Goal: Task Accomplishment & Management: Complete application form

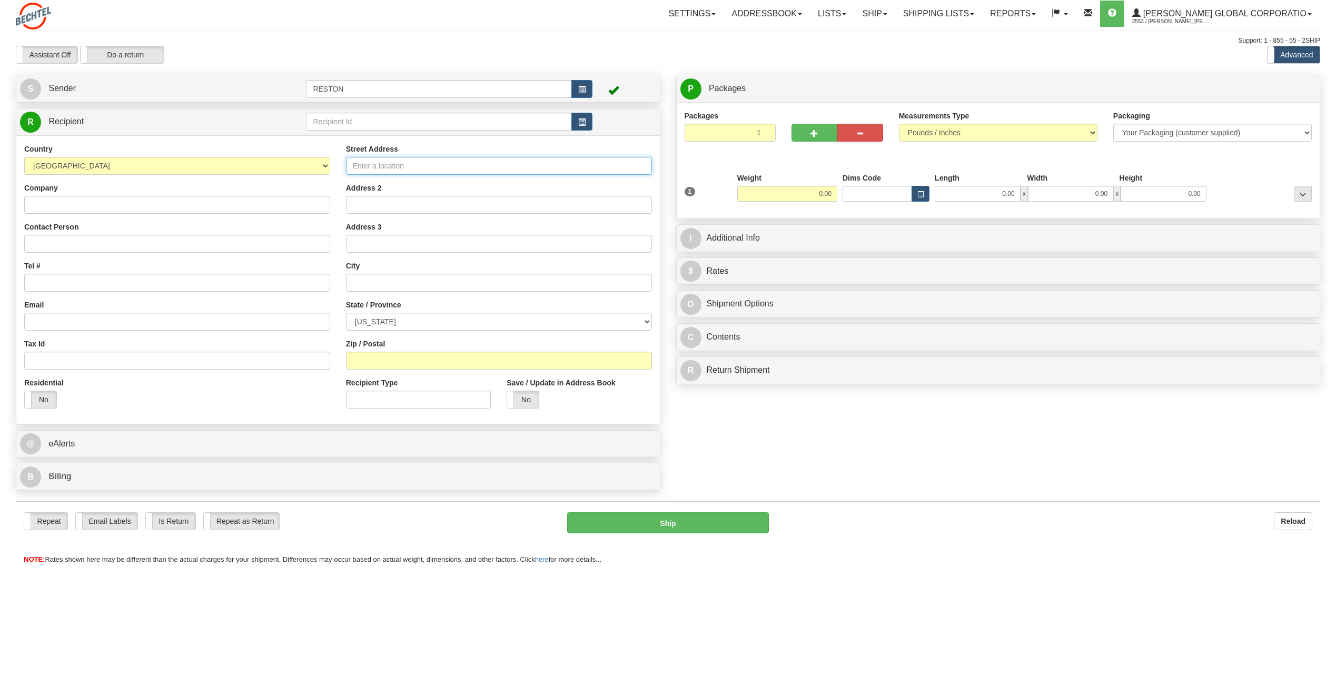
click at [548, 170] on input "Street Address" at bounding box center [499, 166] width 306 height 18
paste input "[STREET_ADDRESS]"
type input "[STREET_ADDRESS]"
click at [427, 283] on input "text" at bounding box center [499, 283] width 306 height 18
paste input "Reno"
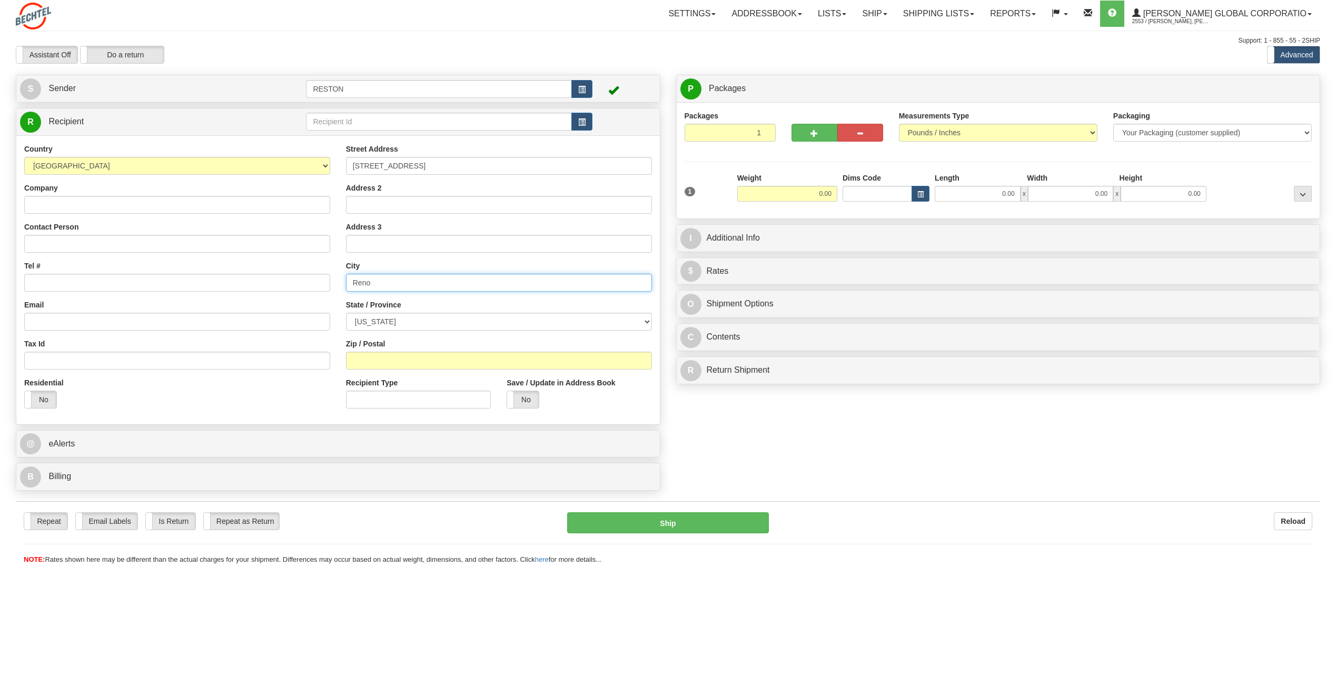
type input "Reno"
click at [418, 317] on select "[US_STATE] [US_STATE] [US_STATE] [US_STATE] Armed Forces America Armed Forces E…" at bounding box center [499, 322] width 306 height 18
select select "NV"
click at [346, 313] on select "[US_STATE] [US_STATE] [US_STATE] [US_STATE] Armed Forces America Armed Forces E…" at bounding box center [499, 322] width 306 height 18
click at [466, 356] on input "Zip / Postal" at bounding box center [499, 361] width 306 height 18
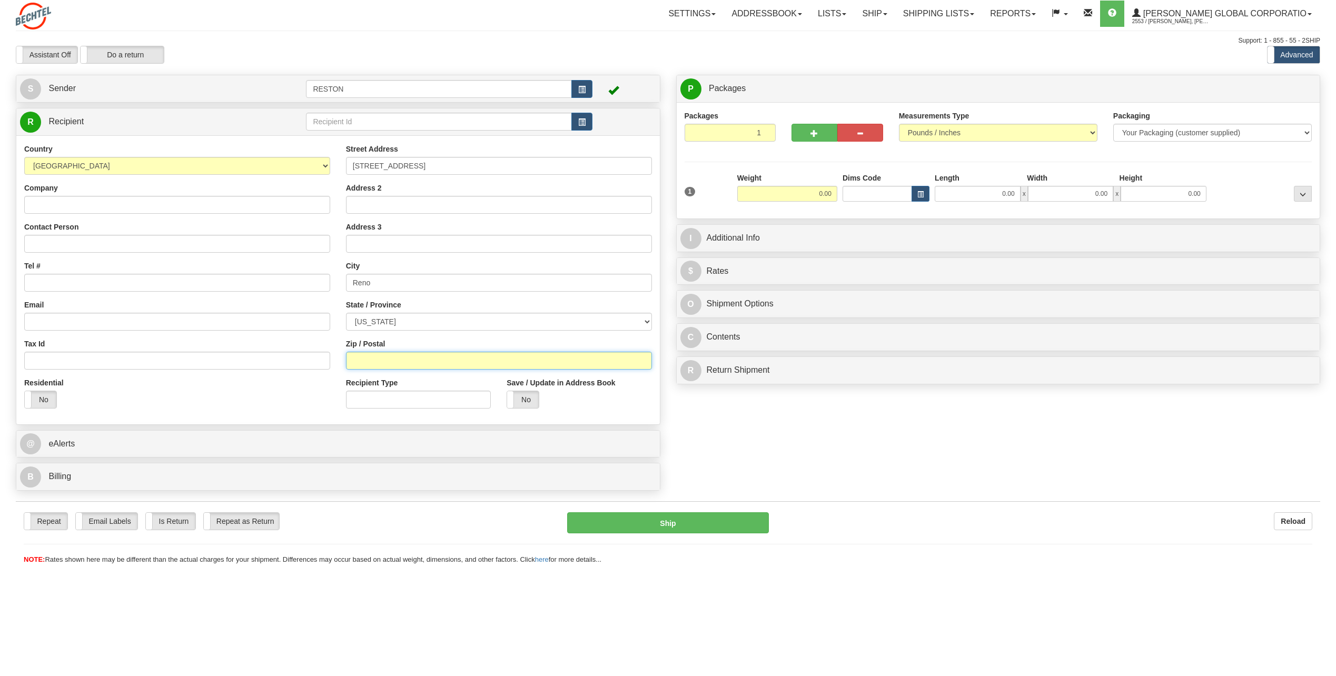
paste input "89521"
type input "89521"
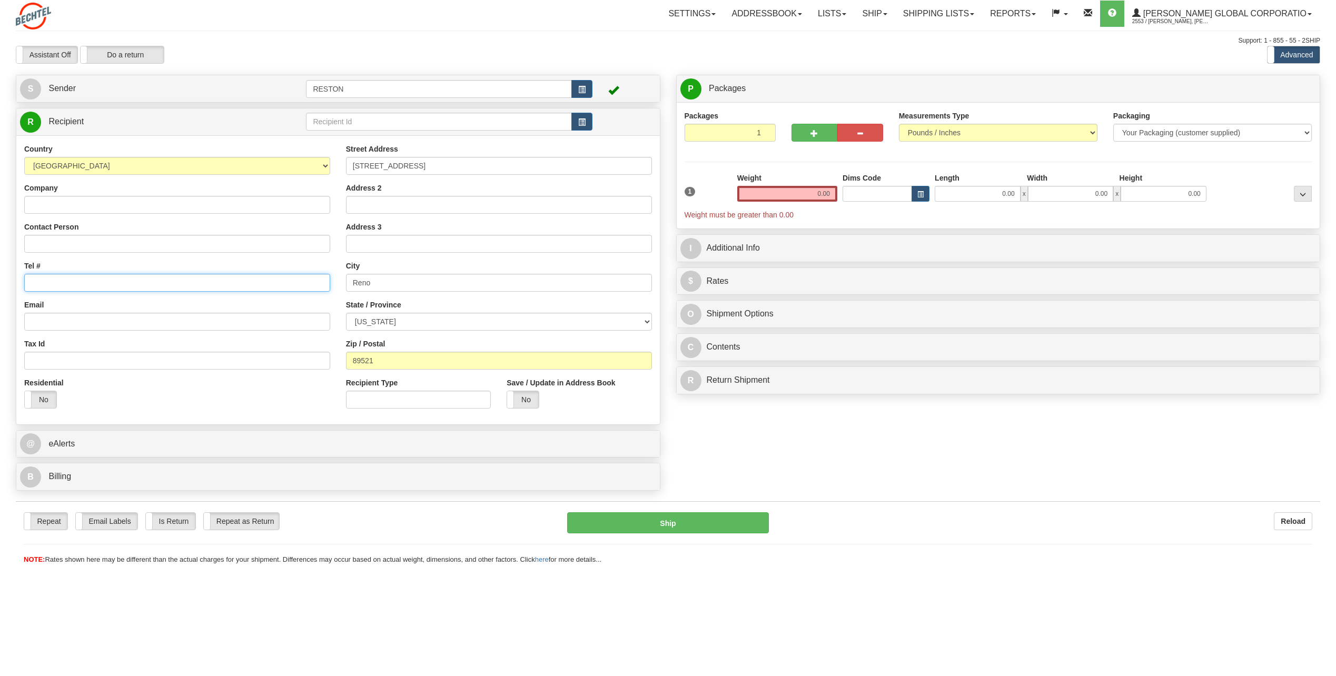
click at [117, 287] on input "Tel #" at bounding box center [177, 283] width 306 height 18
paste input "775) 200-4348"
drag, startPoint x: 44, startPoint y: 280, endPoint x: 46, endPoint y: 292, distance: 12.2
click at [44, 281] on input "775) 200-4348" at bounding box center [177, 283] width 306 height 18
type input "[PHONE_NUMBER]"
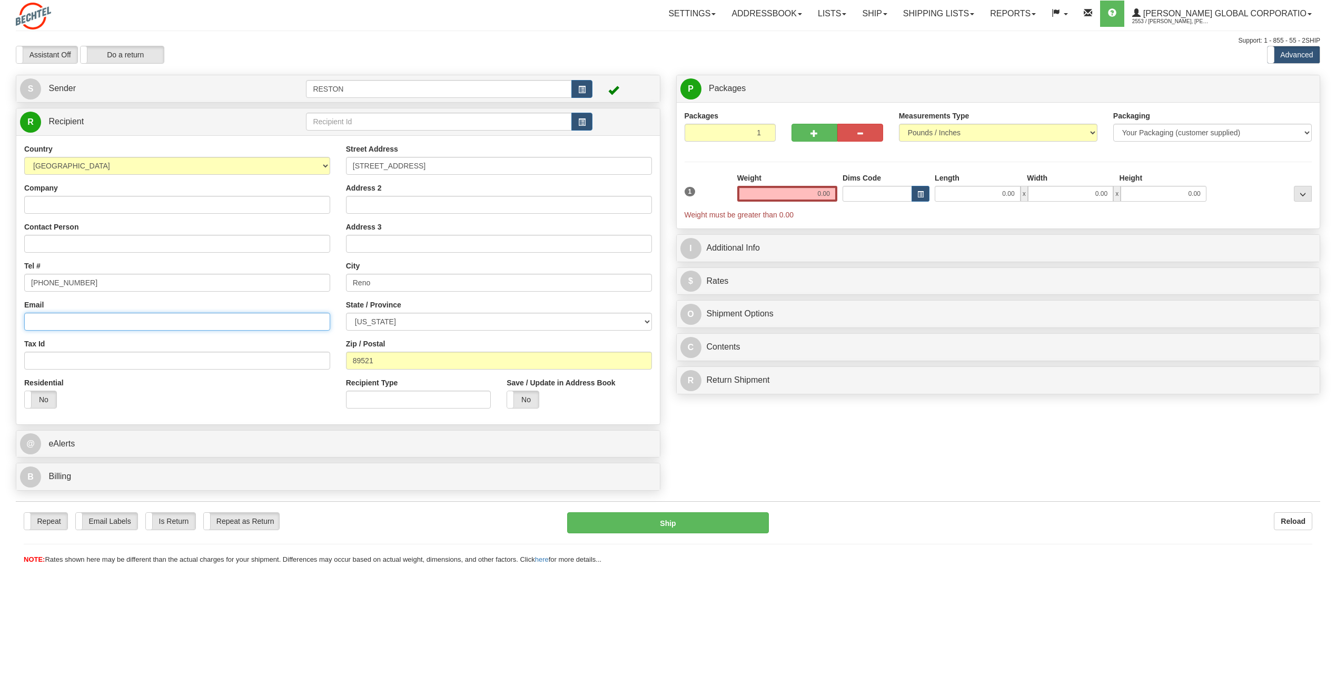
click at [71, 317] on input "Email" at bounding box center [177, 322] width 306 height 18
click at [179, 330] on input "Email" at bounding box center [177, 322] width 306 height 18
paste input "[EMAIL_ADDRESS][PERSON_NAME][DOMAIN_NAME]"
type input "[EMAIL_ADDRESS][PERSON_NAME][DOMAIN_NAME]"
click at [272, 240] on input "Contact Person" at bounding box center [177, 244] width 306 height 18
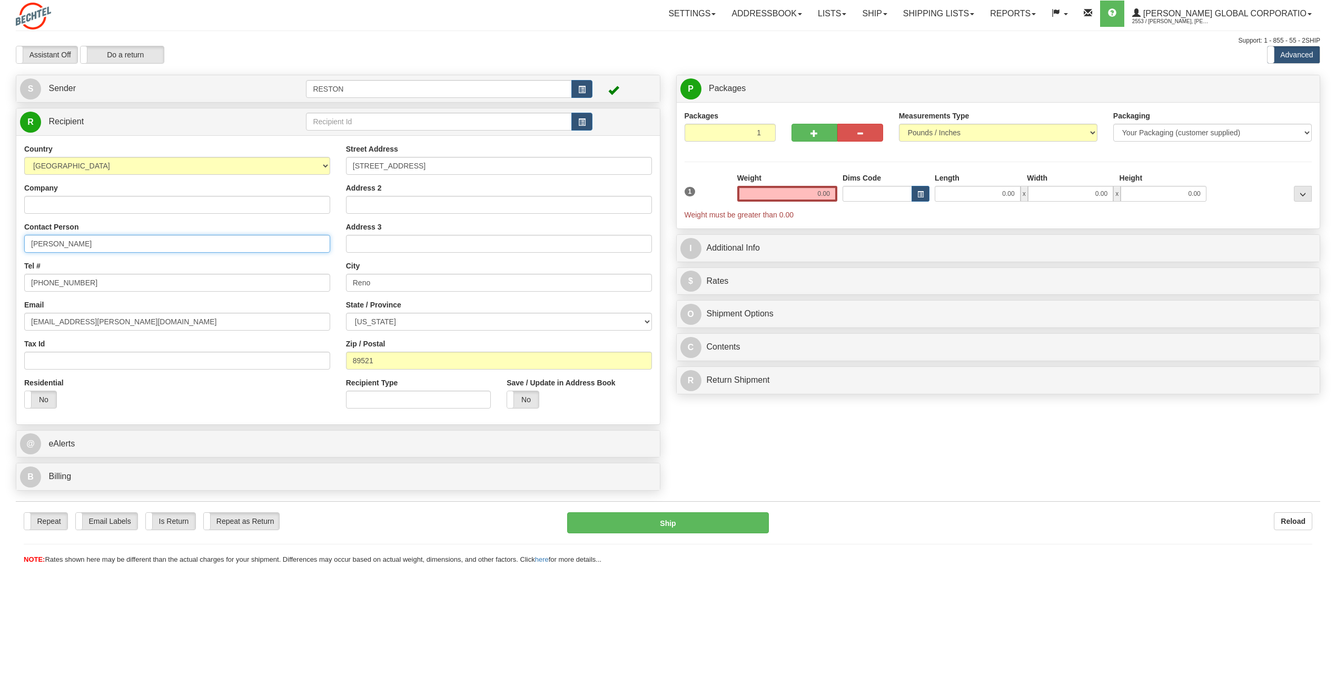
type input "[PERSON_NAME]"
click at [776, 200] on input "0.00" at bounding box center [787, 194] width 100 height 16
type input "10.00"
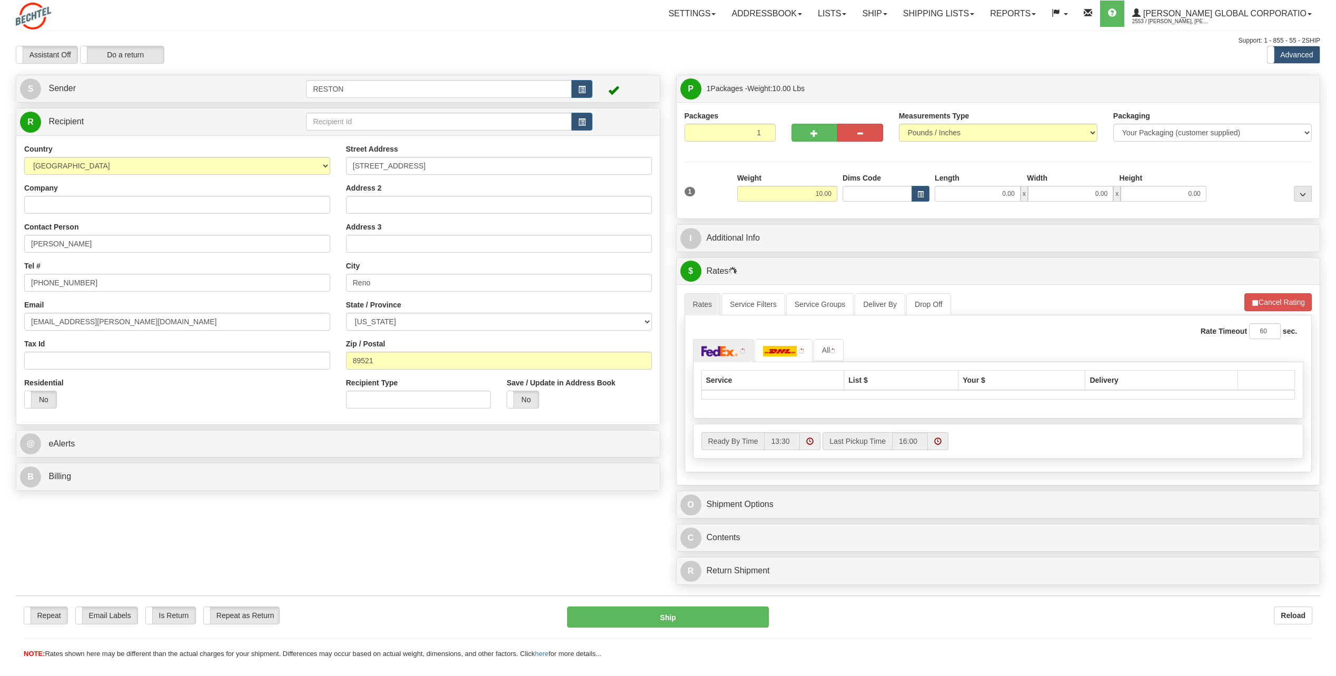
click at [812, 254] on div "P Packages 1 Packages - Weight: 10.00 Lbs Shipment Level Shipm. Package Level P…" at bounding box center [998, 333] width 661 height 516
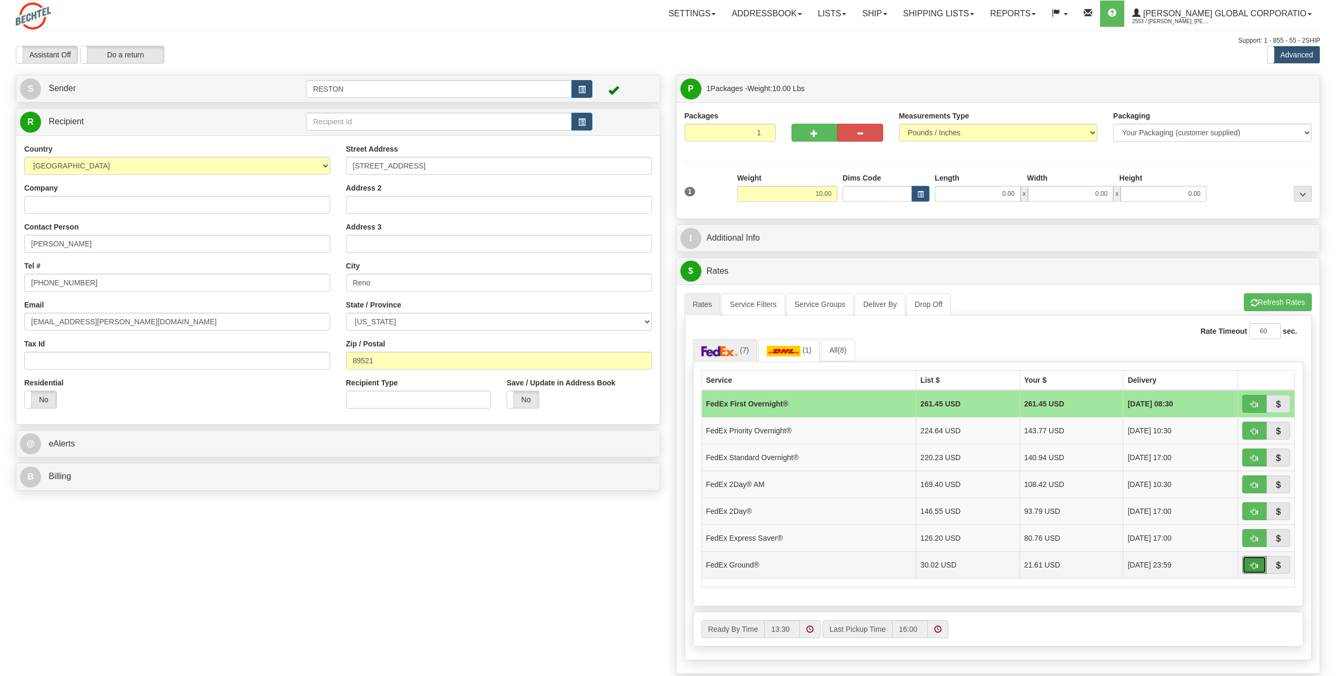
click at [1252, 564] on span "button" at bounding box center [1254, 566] width 7 height 7
type input "92"
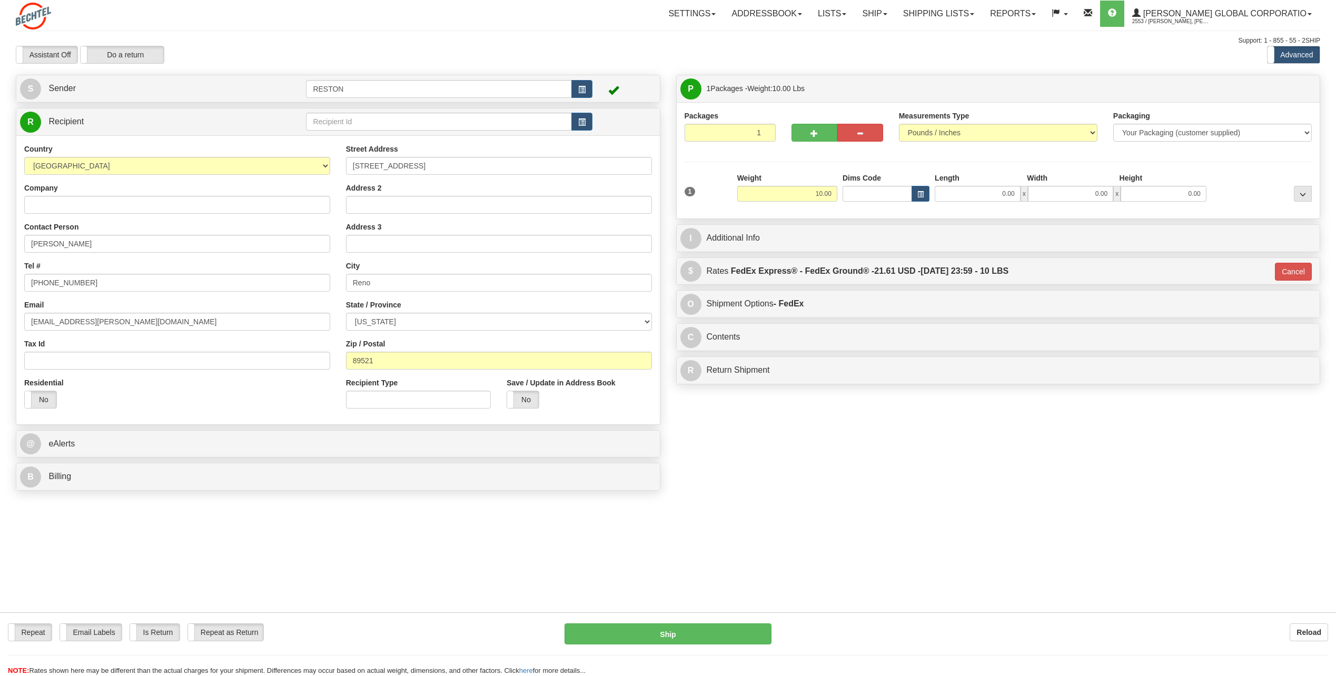
click at [1040, 498] on div "Repeat Repeat Email Labels Email Labels Edit Is Return Is Return Repeat as Retu…" at bounding box center [668, 523] width 1305 height 54
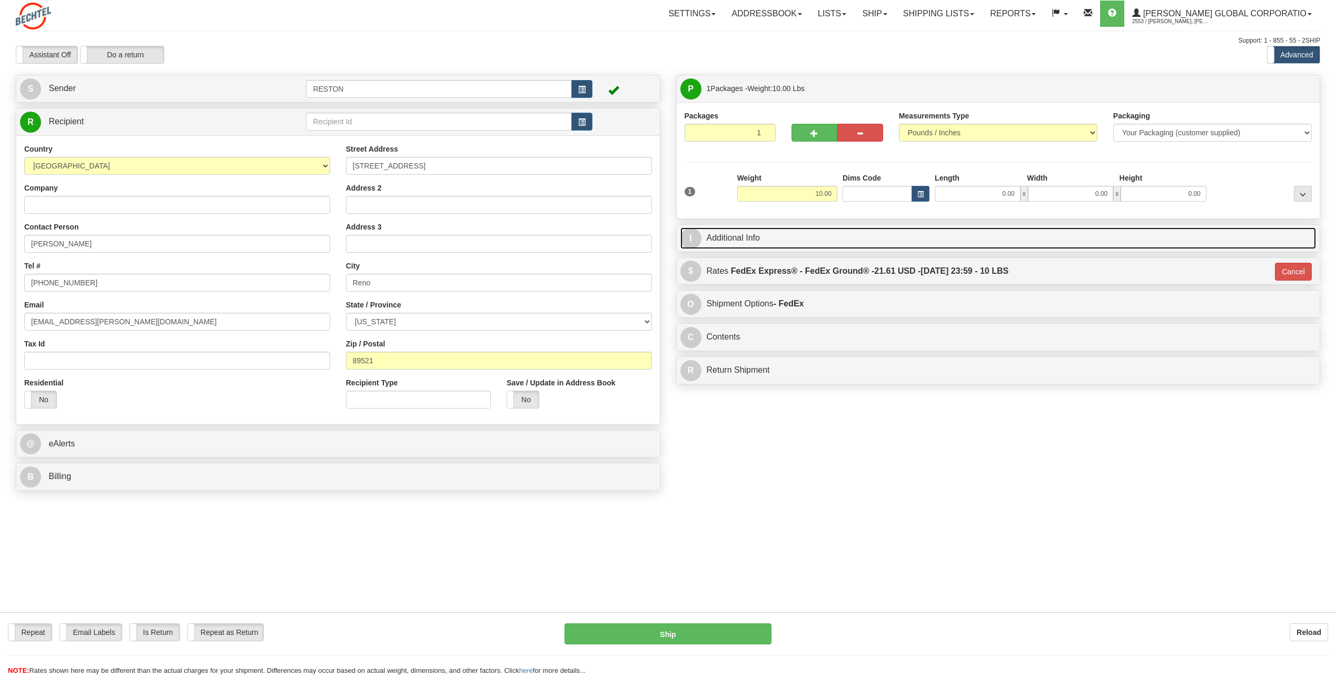
click at [863, 242] on link "I Additional Info" at bounding box center [999, 239] width 636 height 22
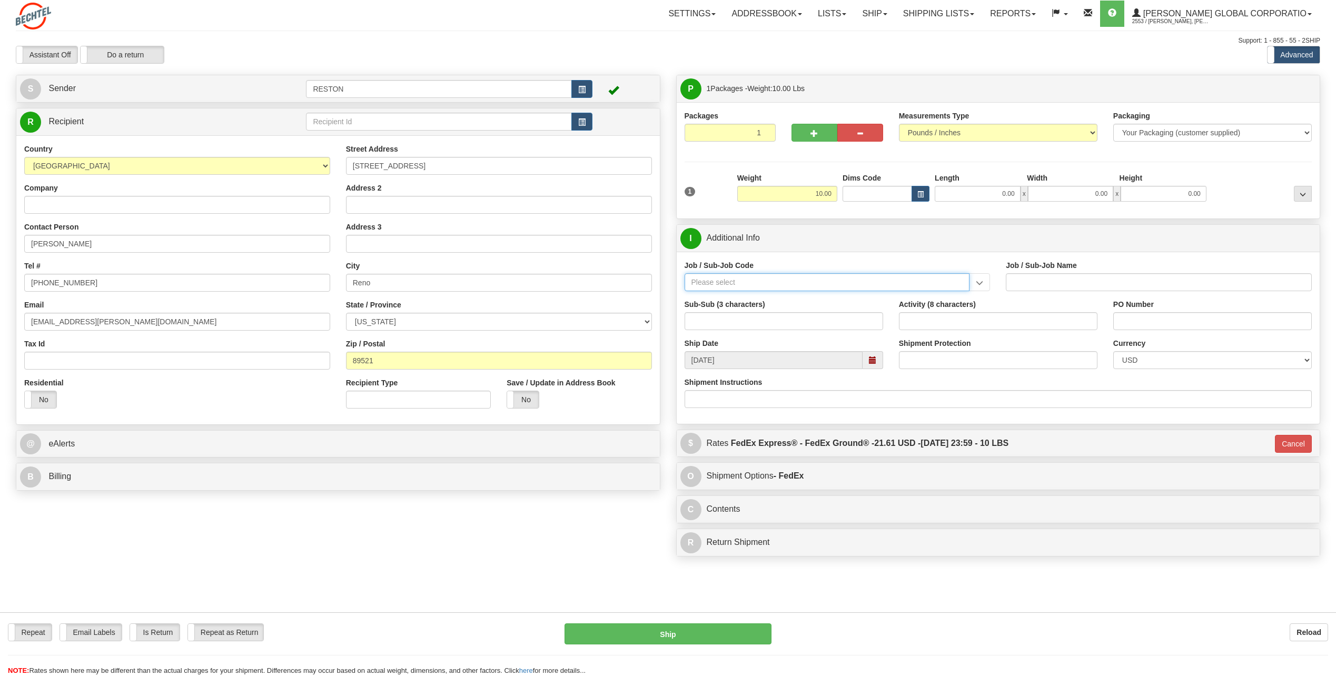
click at [771, 280] on input "Job / Sub-Job Code" at bounding box center [827, 282] width 285 height 18
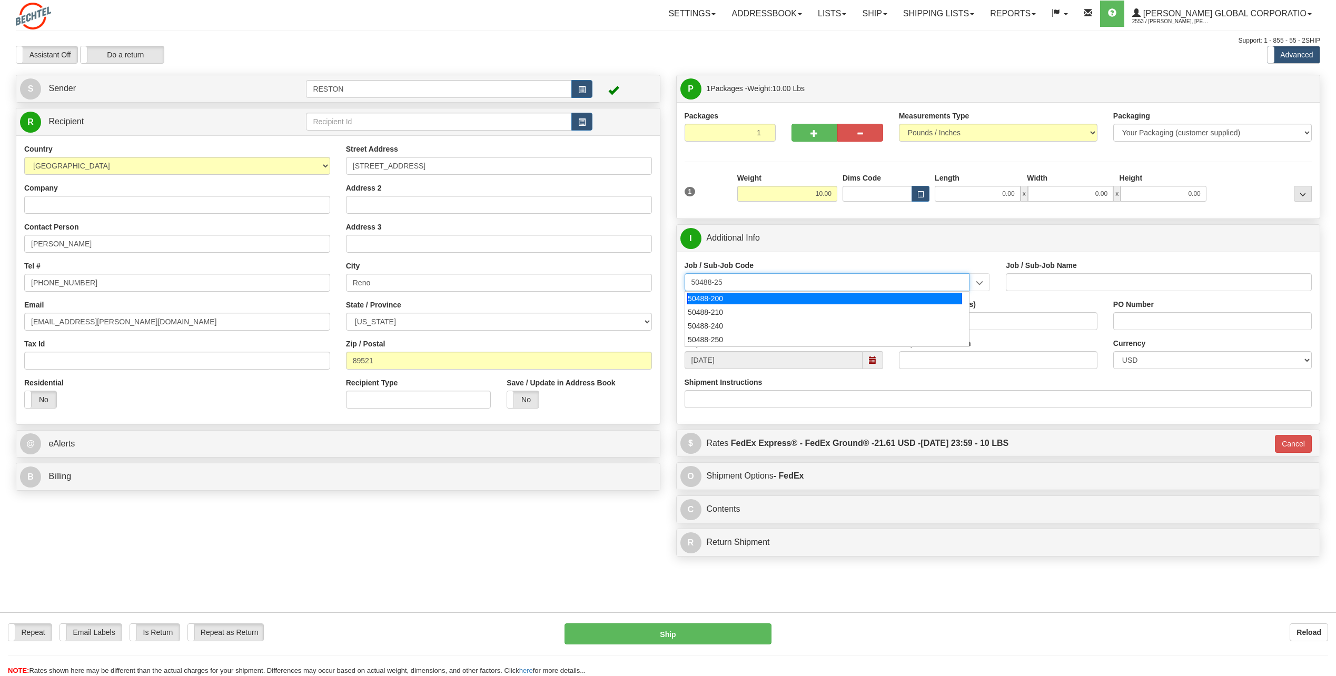
type input "50488-250"
click at [937, 295] on div "50488-250" at bounding box center [824, 299] width 275 height 12
type input "IT-GEN. USER SERVICE - RESTON"
type input "50488-250"
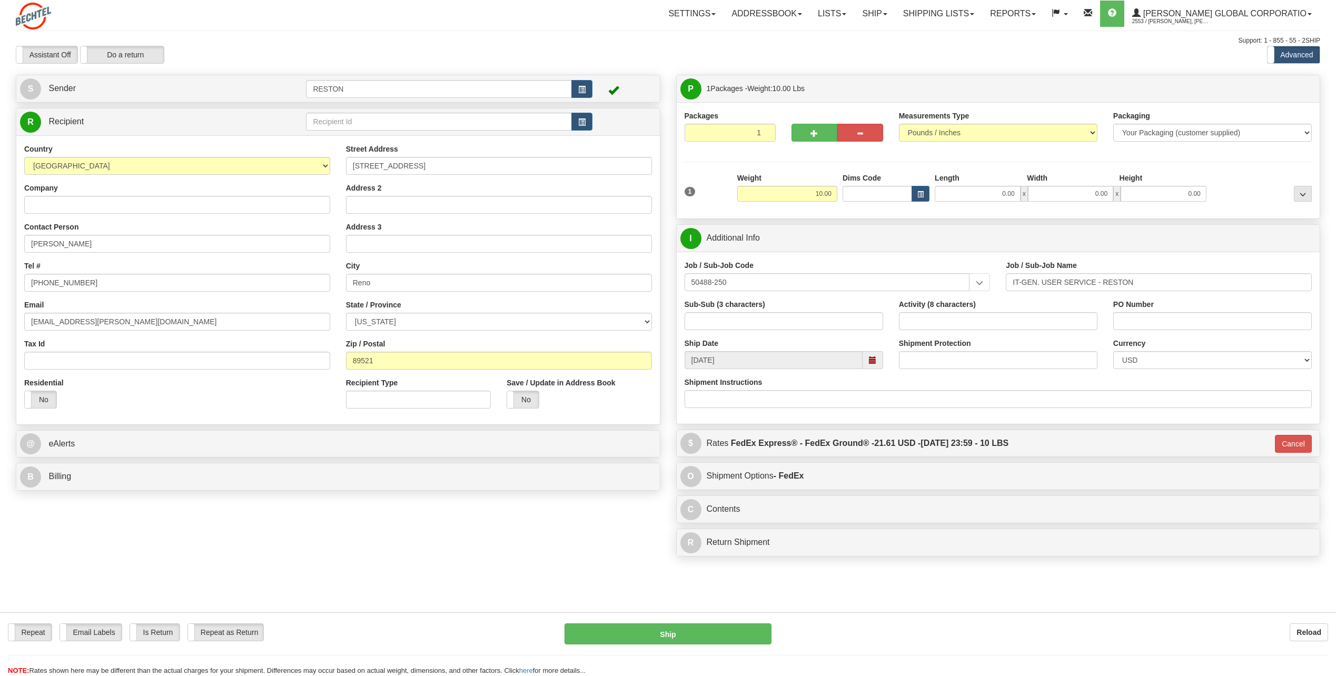
drag, startPoint x: 820, startPoint y: 410, endPoint x: 820, endPoint y: 401, distance: 8.4
click at [820, 406] on div "Shipment Instructions" at bounding box center [999, 396] width 644 height 39
click at [819, 396] on input "Shipment Instructions" at bounding box center [999, 399] width 628 height 18
type input "fragile handle with care"
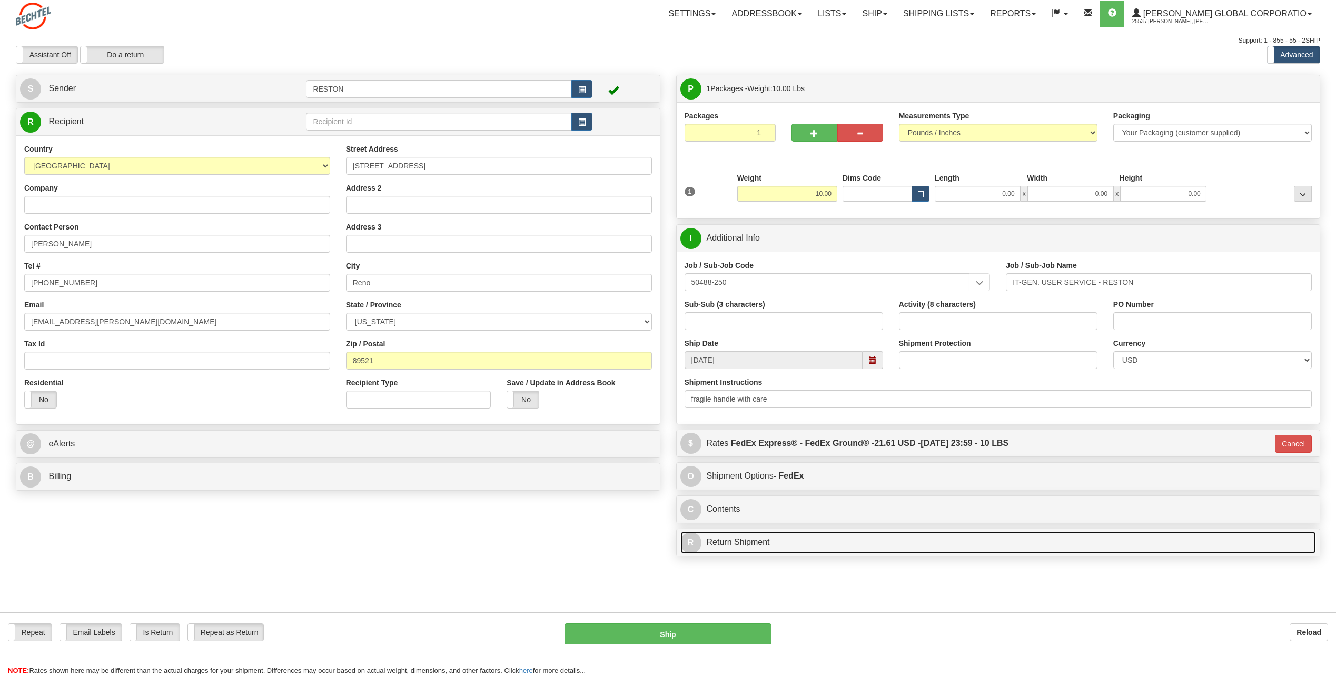
click at [746, 541] on link "R Return Shipment" at bounding box center [999, 543] width 636 height 22
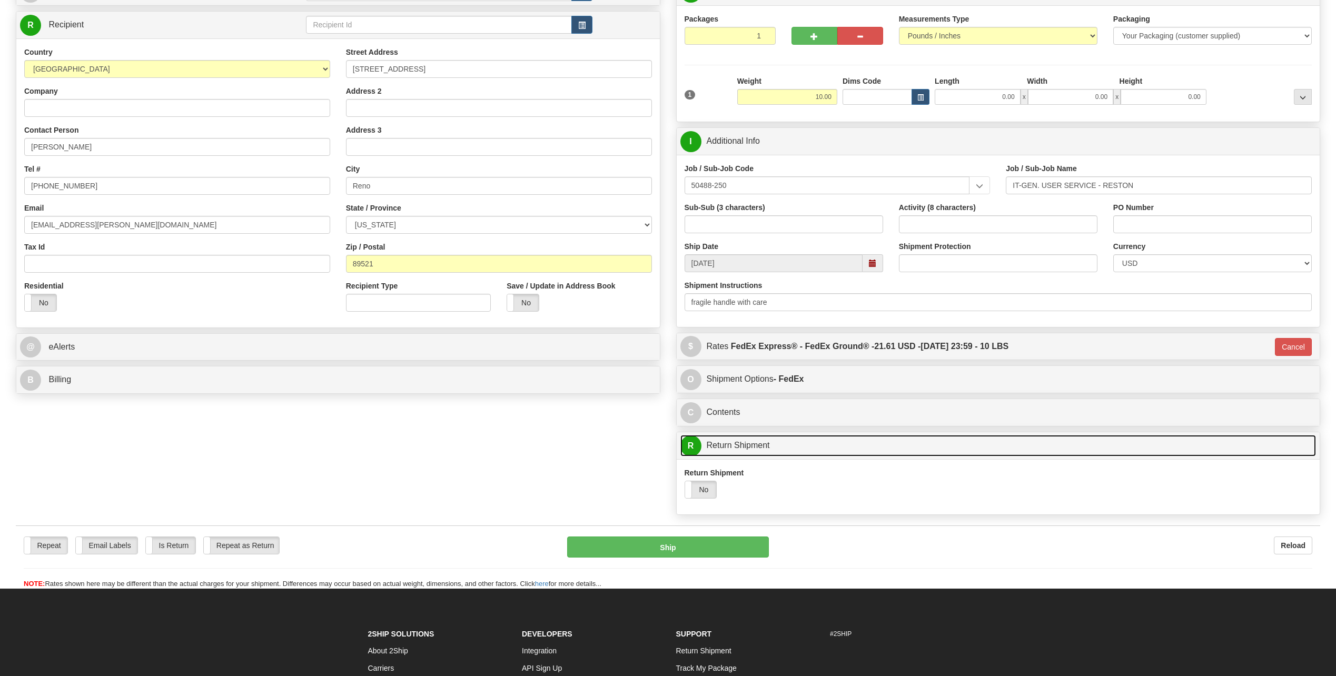
scroll to position [105, 0]
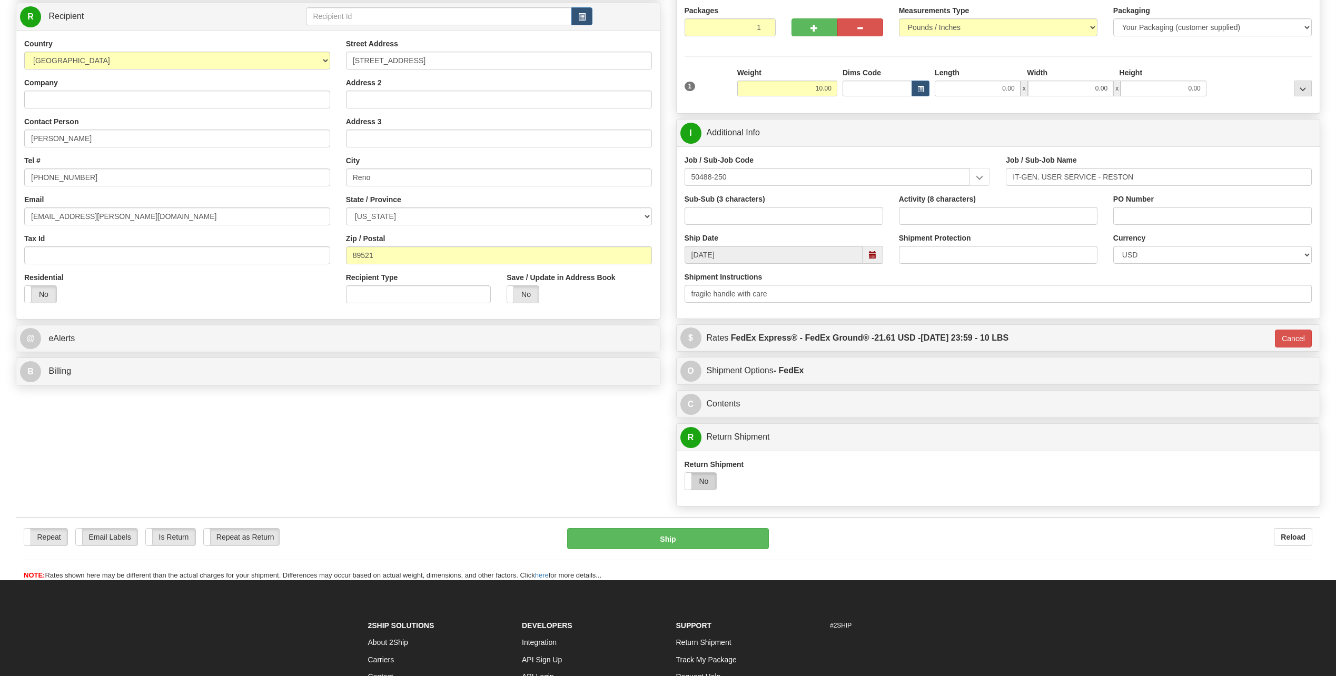
click at [702, 482] on label "No" at bounding box center [701, 481] width 32 height 17
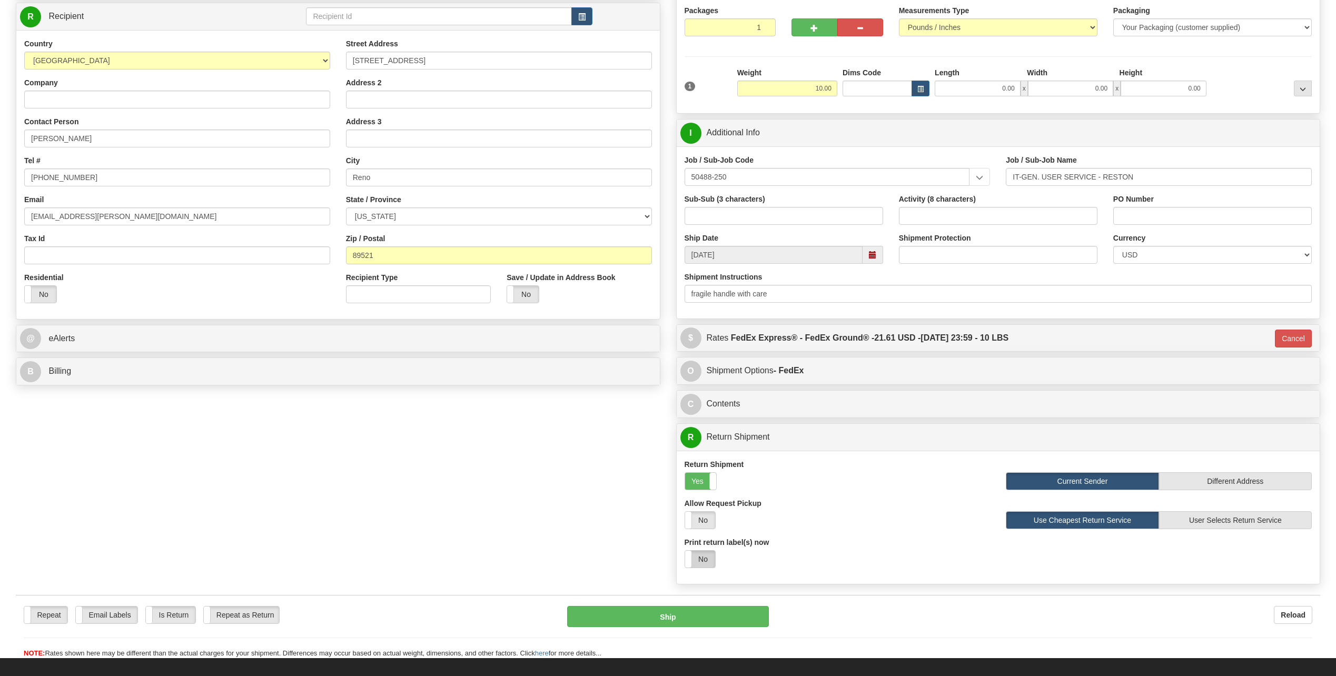
click at [695, 555] on label "No" at bounding box center [700, 559] width 30 height 17
select select "1"
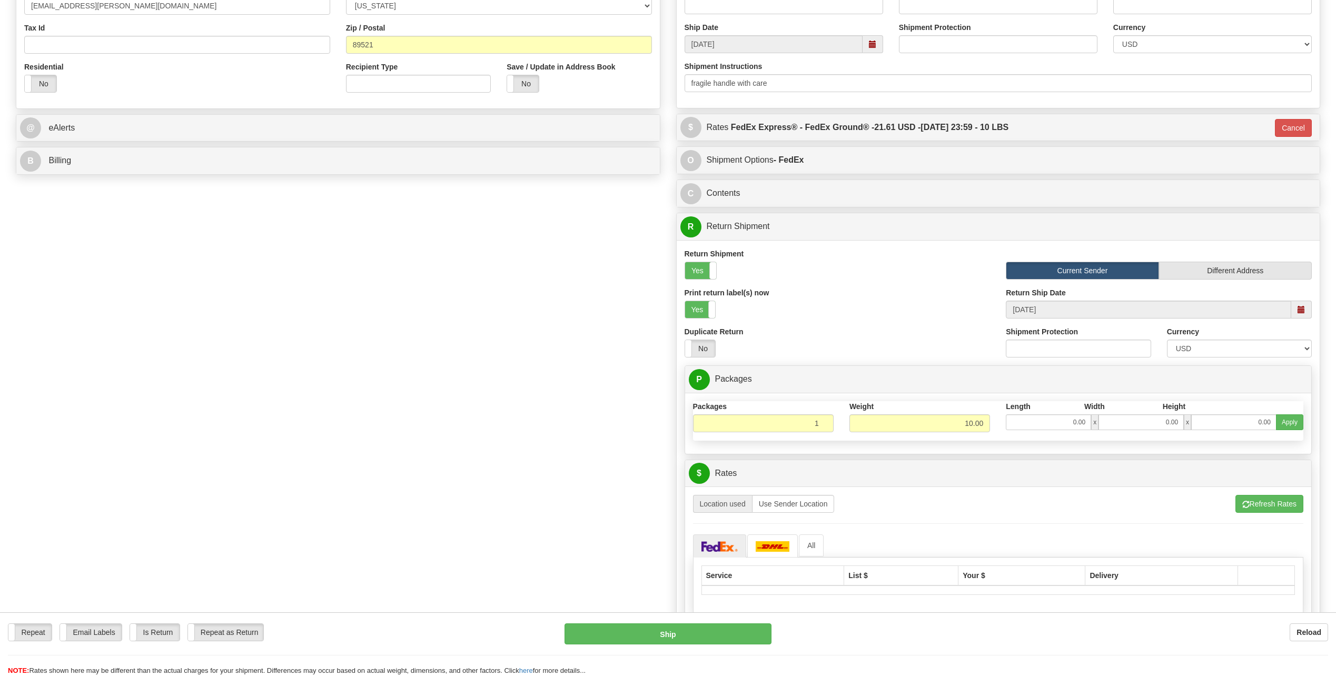
scroll to position [0, 0]
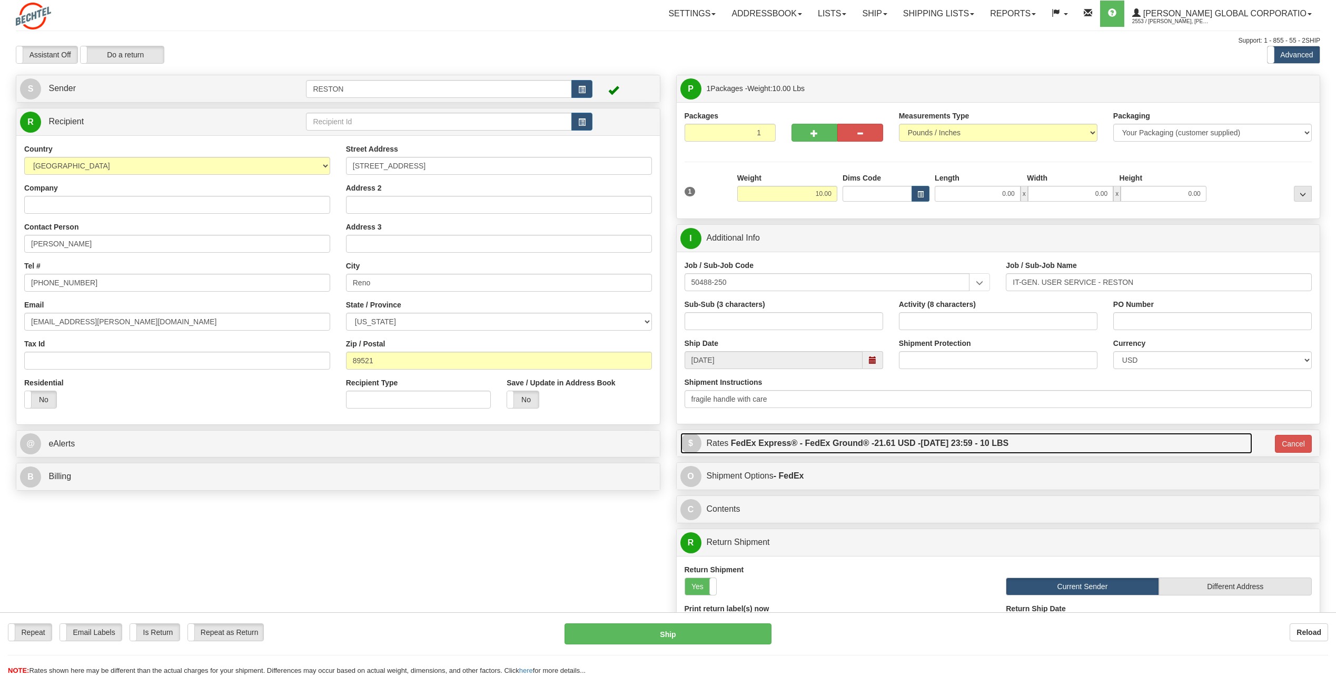
click at [737, 444] on label "FedEx Express® - FedEx Ground® - 21.61 USD - [DATE] 23:59 - 10 LBS" at bounding box center [870, 443] width 278 height 21
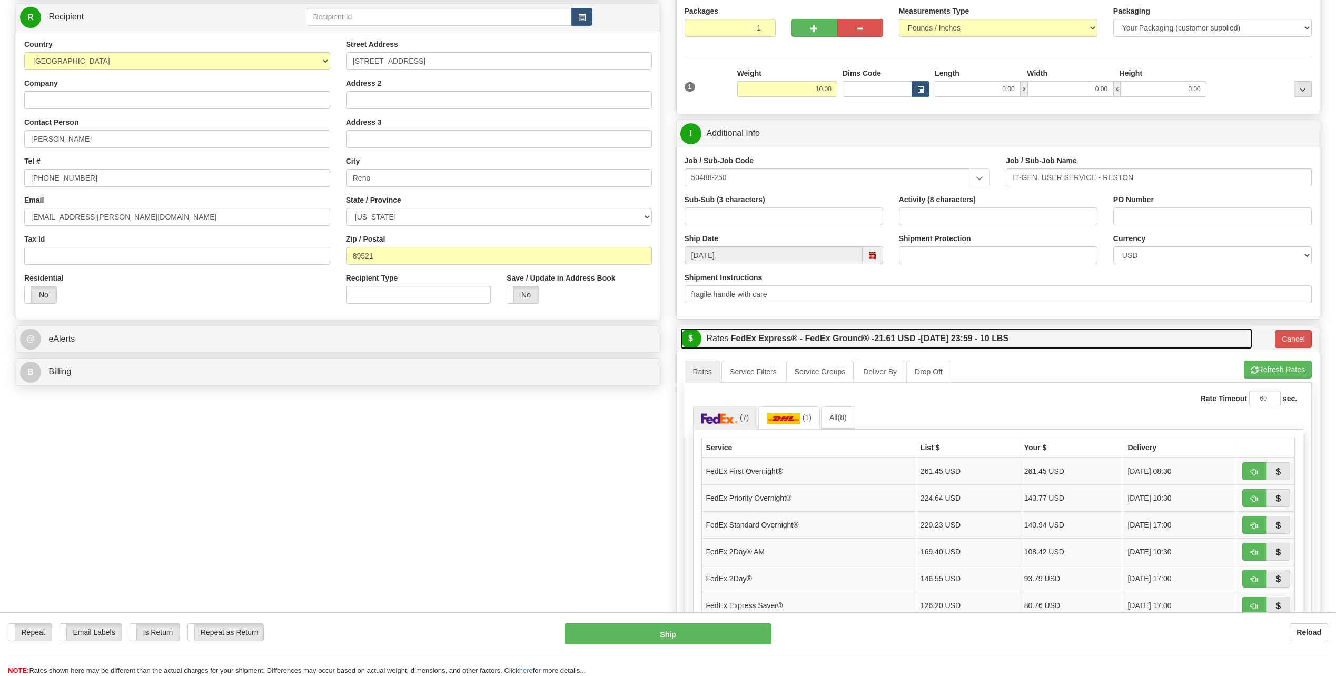
scroll to position [105, 0]
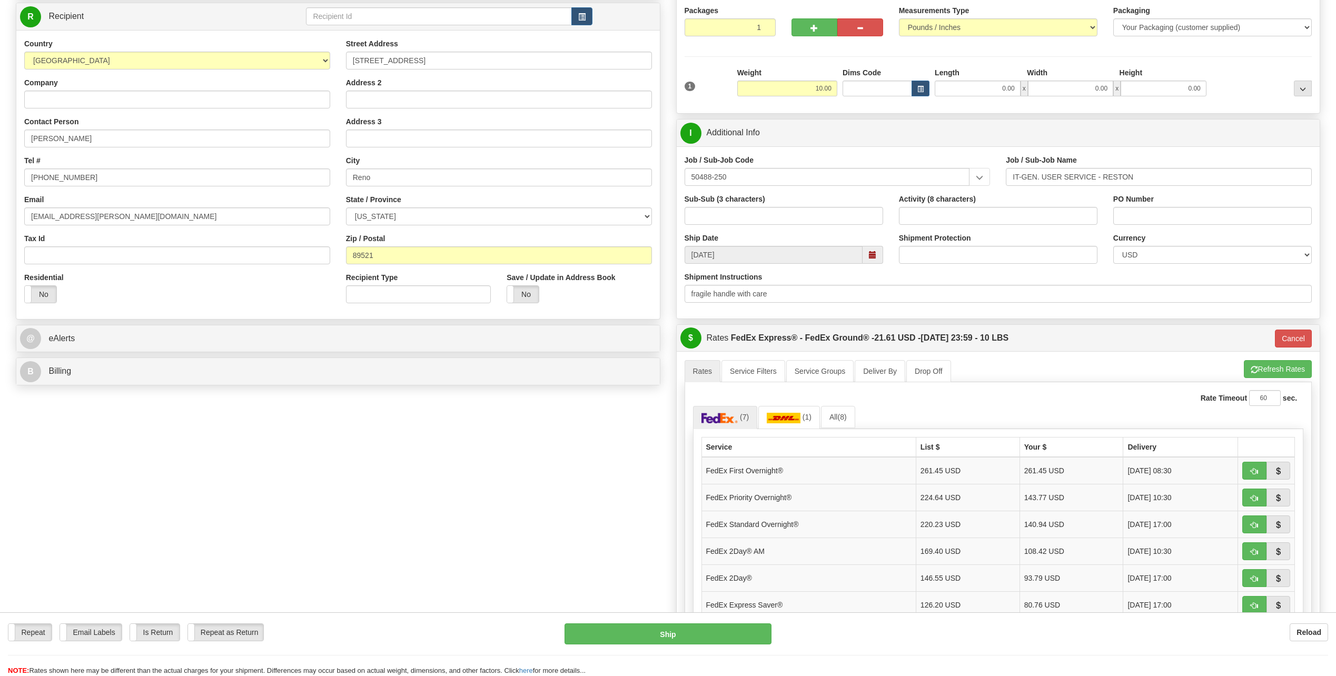
click at [760, 323] on div "P Packages 1 Packages - Weight: 10.00 Lbs Shipment Level Shipm. Package Level P…" at bounding box center [998, 623] width 661 height 1309
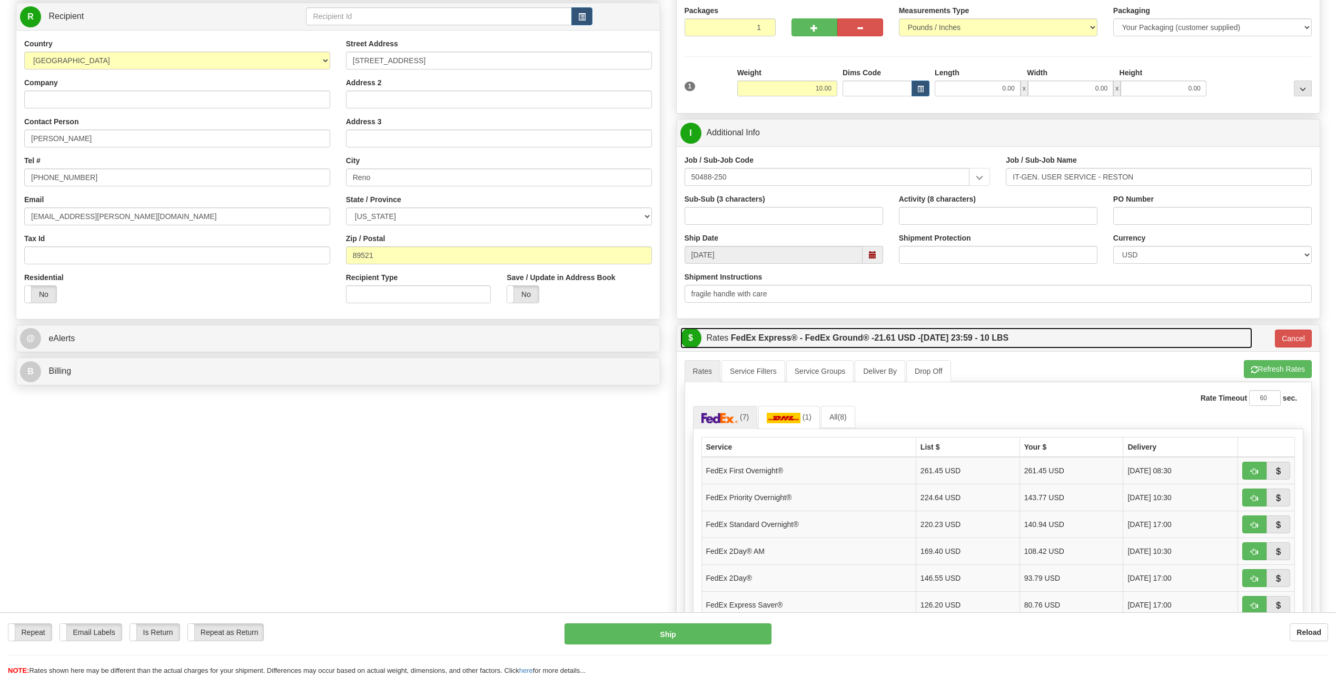
click at [757, 339] on label "FedEx Express® - FedEx Ground® - 21.61 USD - [DATE] 23:59 - 10 LBS" at bounding box center [870, 338] width 278 height 21
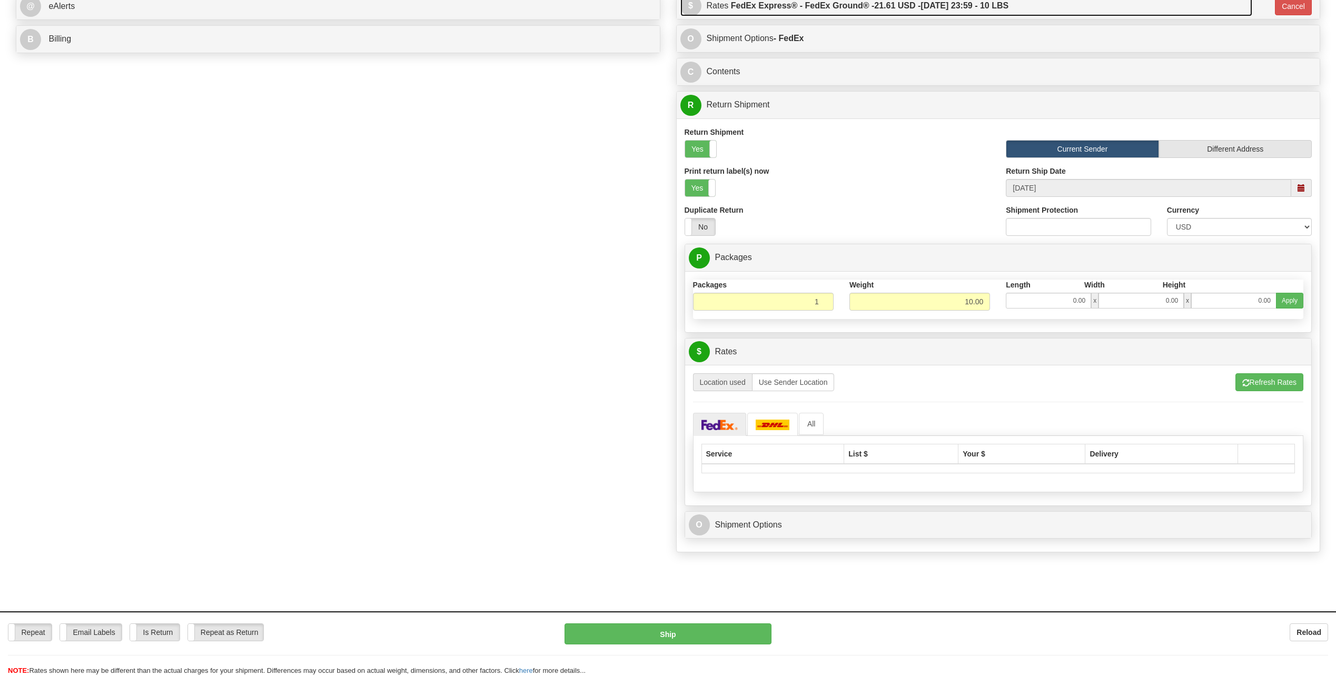
scroll to position [474, 0]
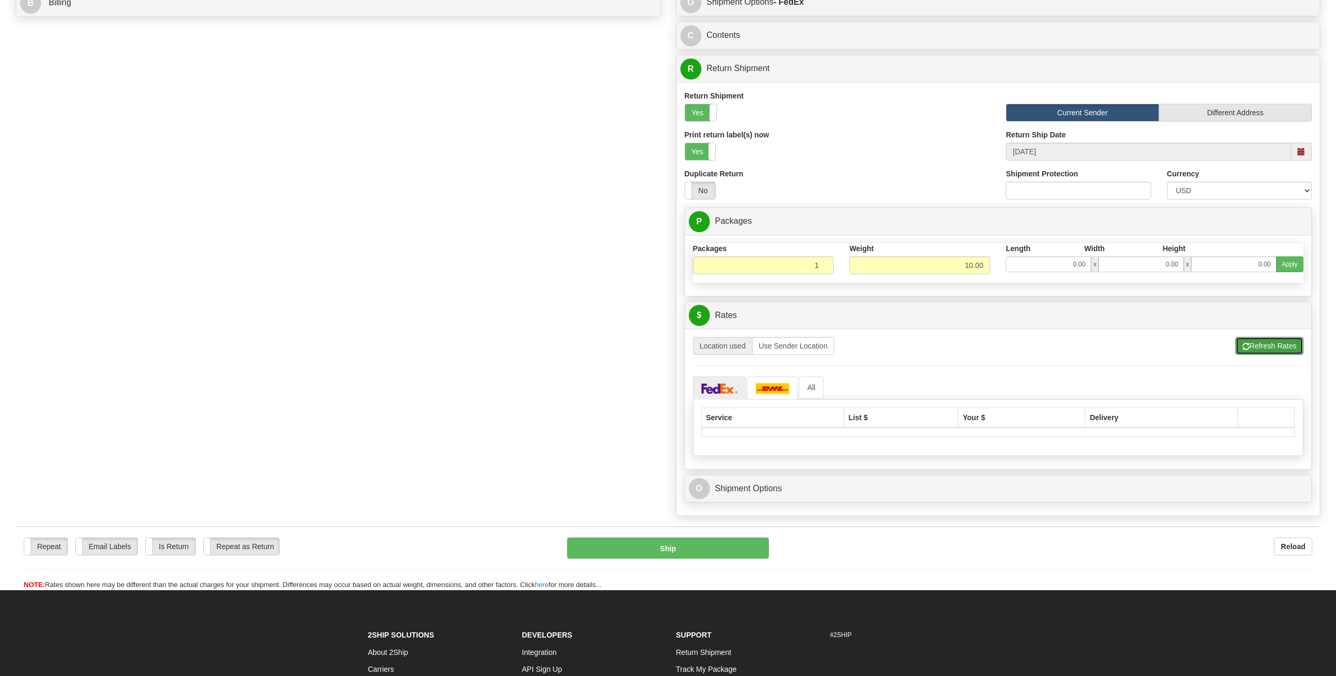
click at [1276, 348] on button "Refresh Rates" at bounding box center [1270, 346] width 68 height 18
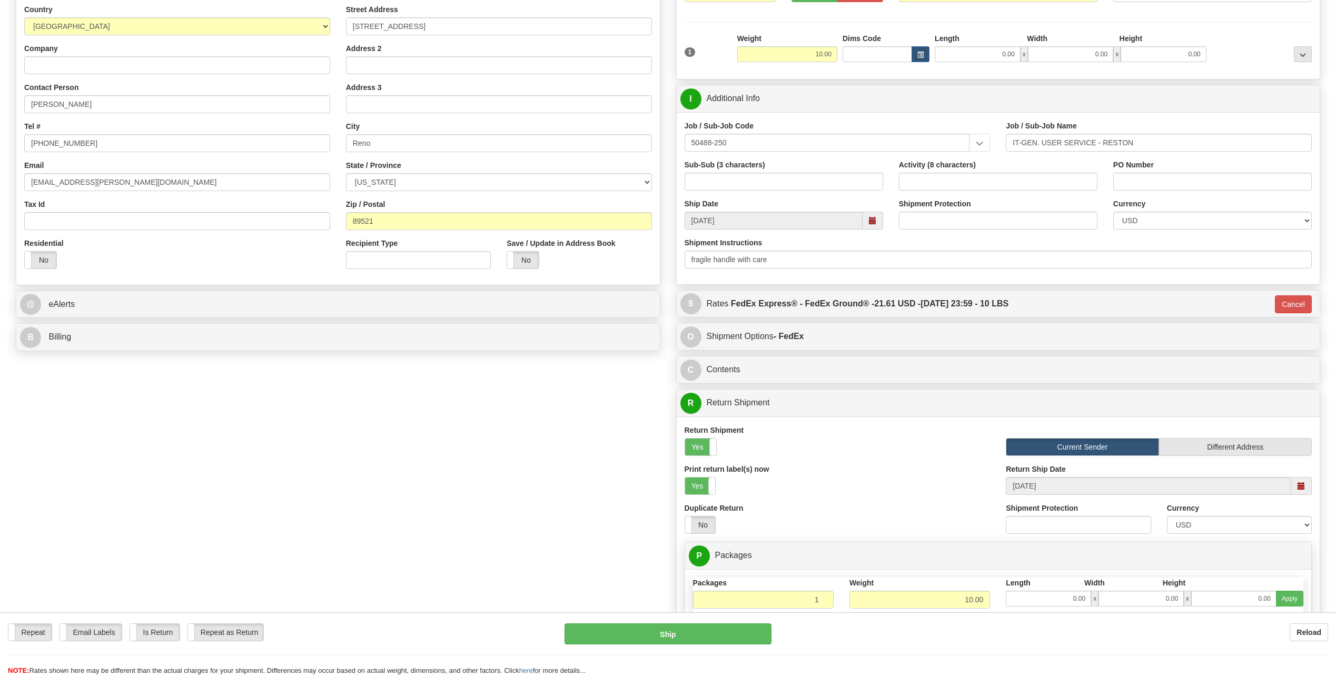
scroll to position [158, 0]
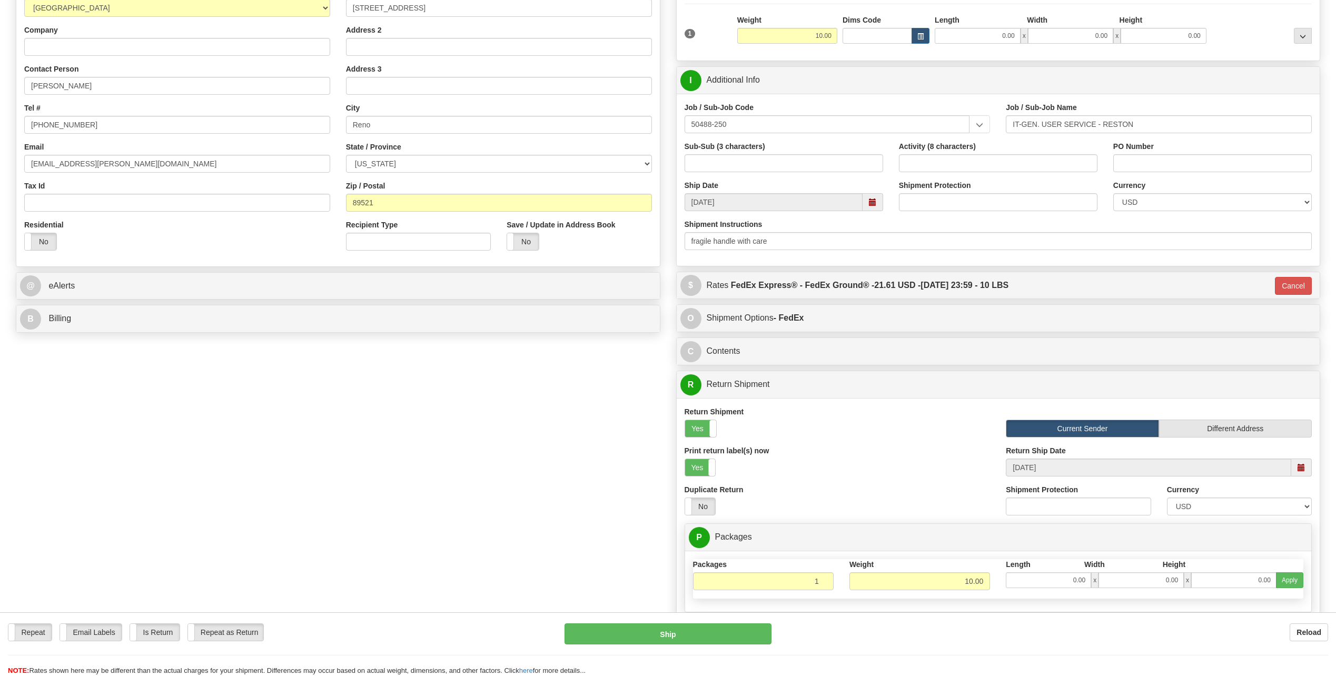
click at [1303, 474] on span at bounding box center [1302, 468] width 21 height 18
click at [1274, 584] on td "29" at bounding box center [1282, 583] width 18 height 16
click at [1301, 475] on span at bounding box center [1302, 468] width 21 height 18
click at [1269, 578] on td "28" at bounding box center [1263, 583] width 19 height 16
type input "[DATE]"
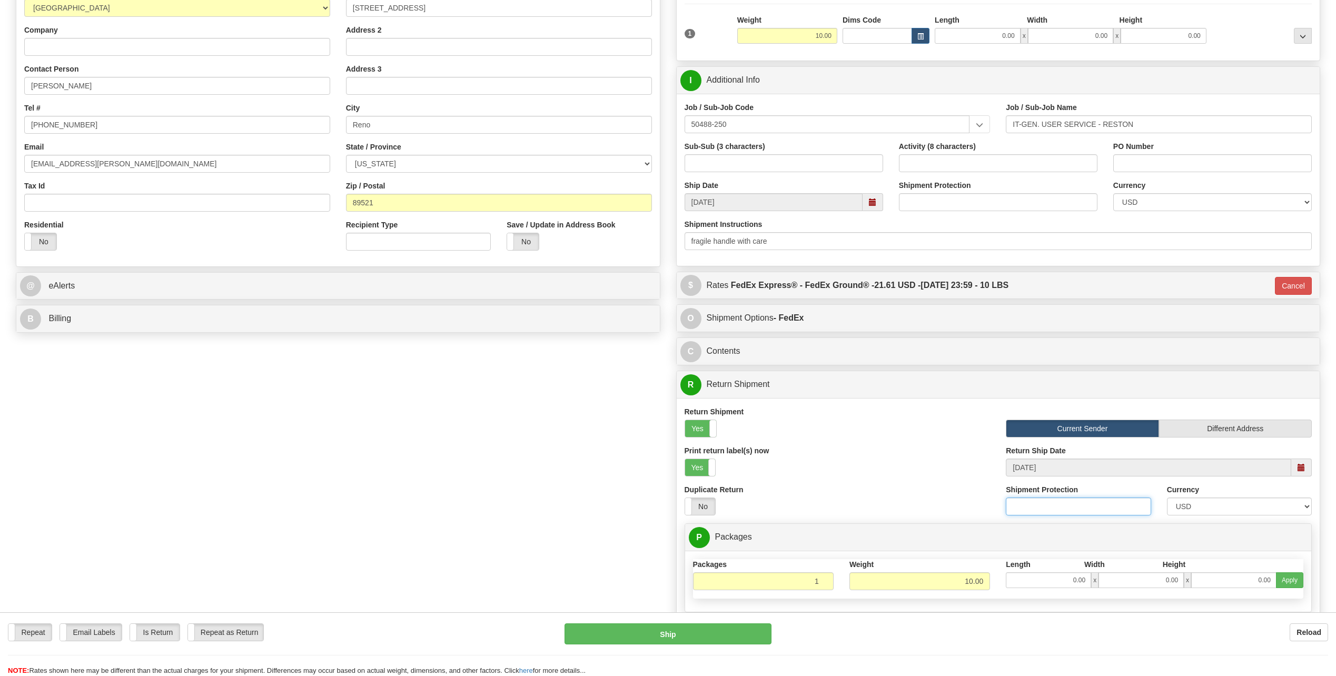
click at [1058, 507] on input "Shipment Protection" at bounding box center [1078, 507] width 145 height 18
type input "500"
click at [935, 203] on input "Shipment Protection" at bounding box center [998, 202] width 199 height 18
type input "8"
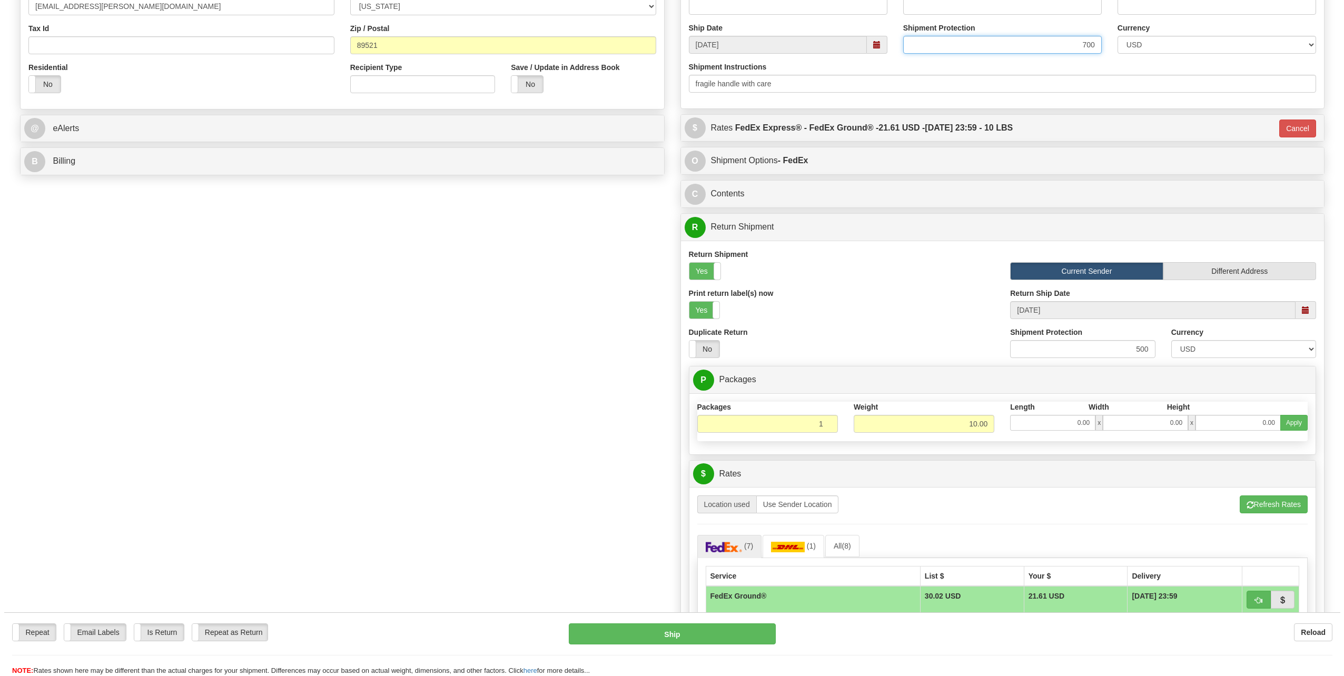
scroll to position [316, 0]
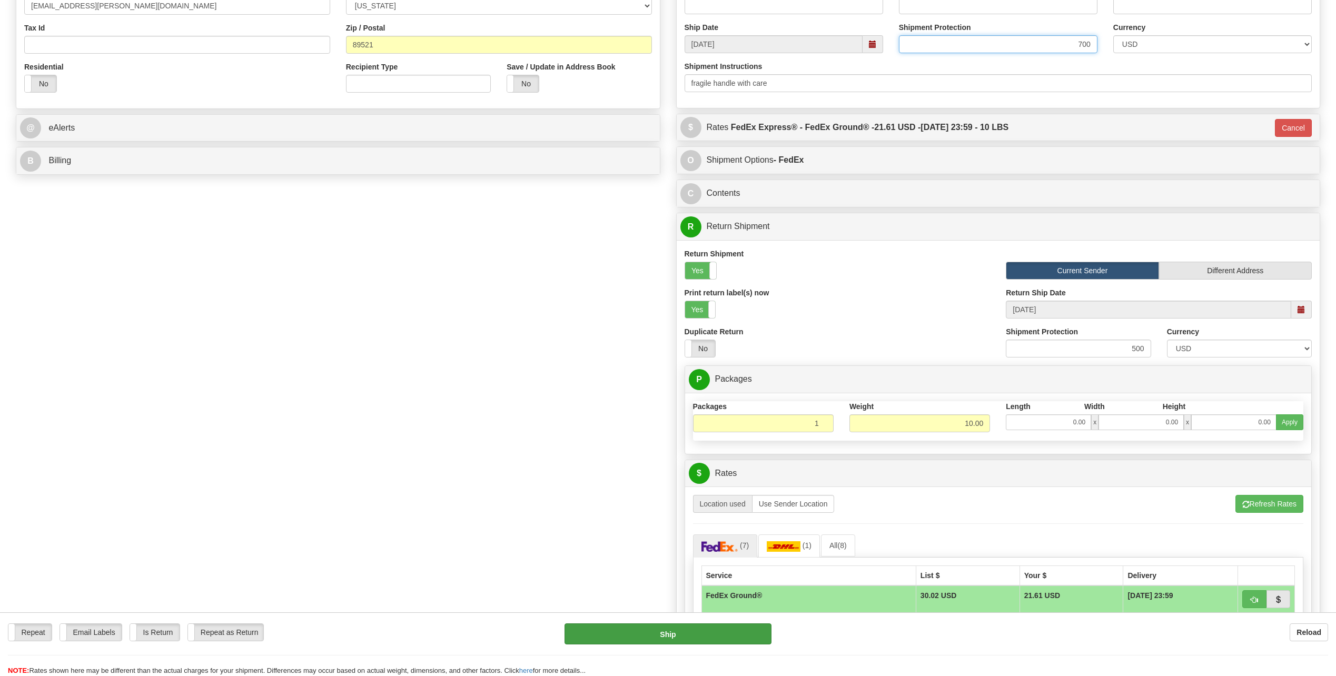
type input "700"
click at [698, 642] on button "Ship" at bounding box center [668, 634] width 207 height 21
type input "92"
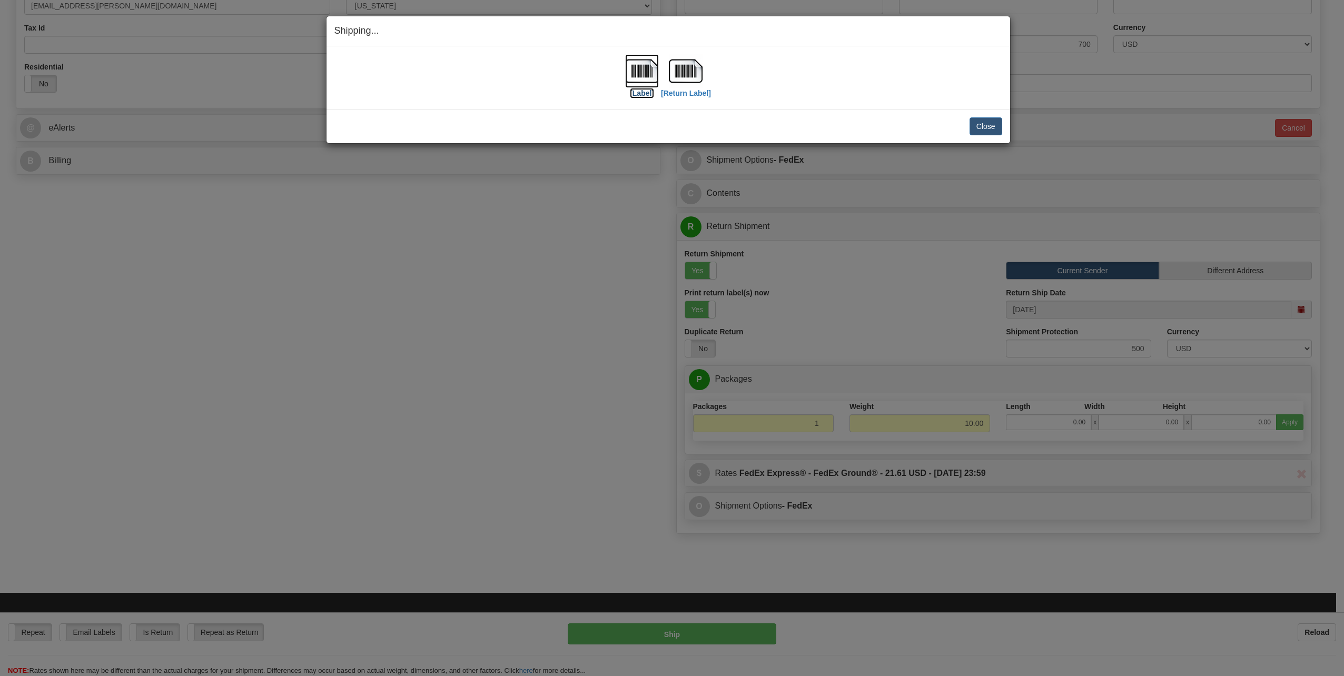
click at [638, 94] on label "[Label]" at bounding box center [642, 93] width 24 height 11
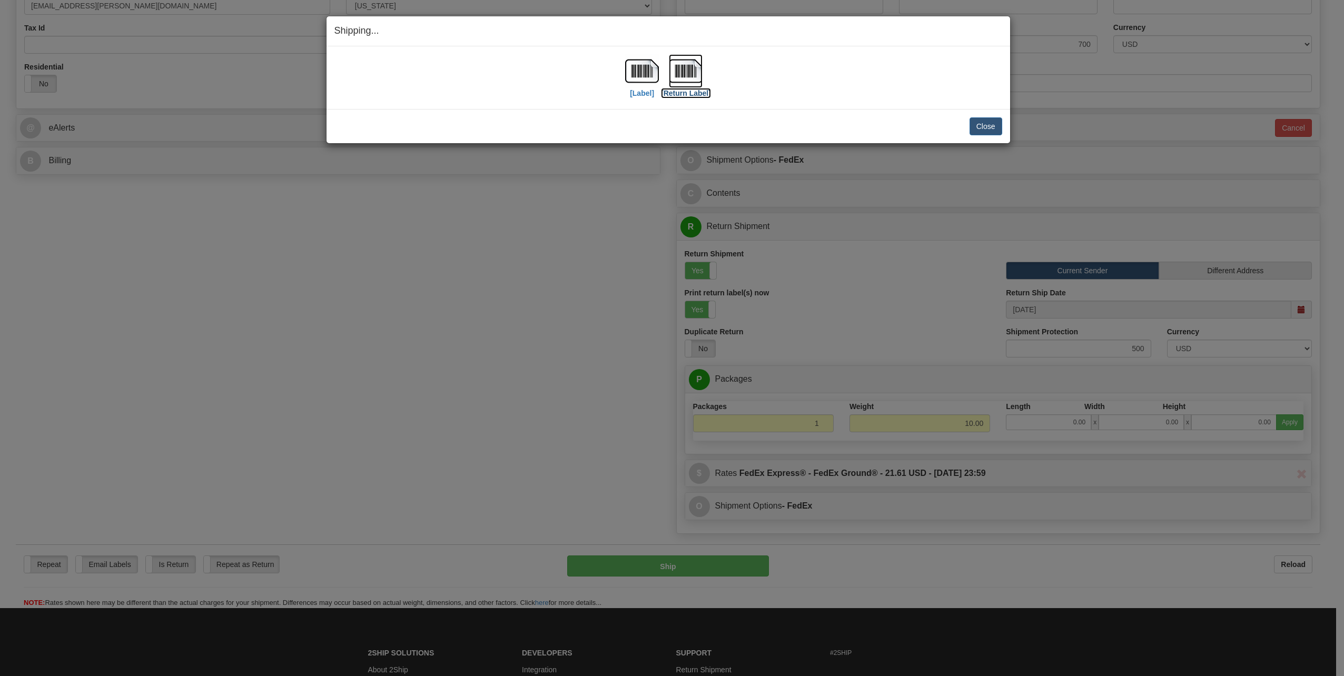
click at [694, 86] on img at bounding box center [686, 71] width 34 height 34
